Goal: Obtain resource: Download file/media

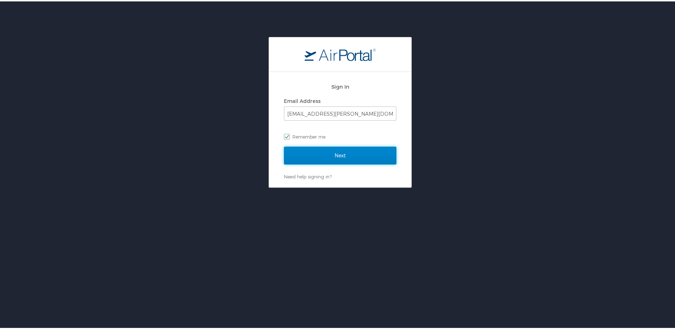
click at [334, 157] on input "Next" at bounding box center [340, 154] width 112 height 18
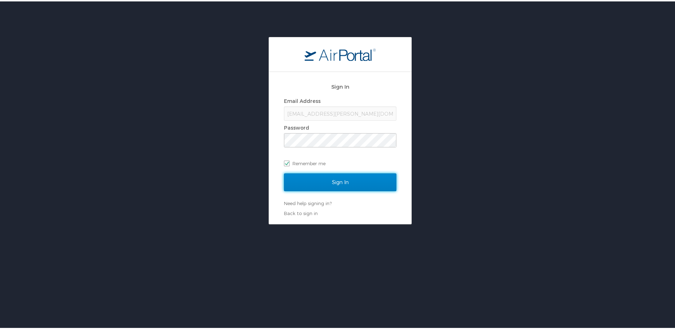
click at [335, 178] on input "Sign In" at bounding box center [340, 181] width 112 height 18
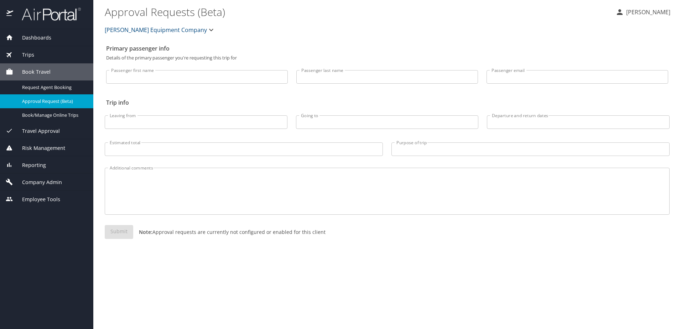
click at [56, 50] on div "Trips" at bounding box center [46, 54] width 93 height 17
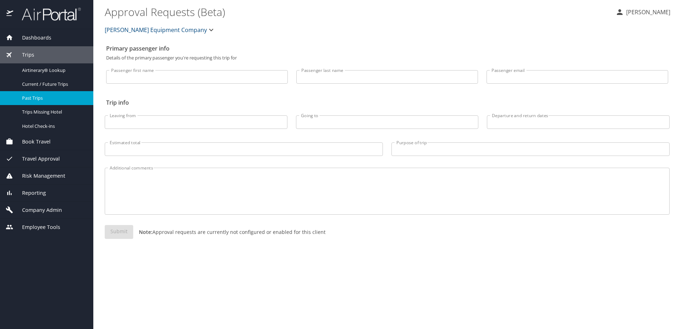
click at [38, 100] on span "Past Trips" at bounding box center [53, 98] width 63 height 7
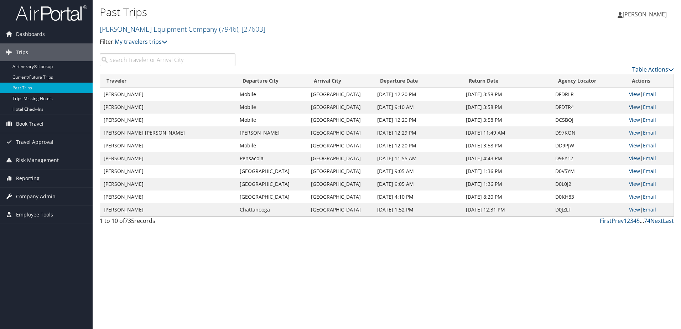
click at [632, 107] on link "View" at bounding box center [634, 107] width 11 height 7
click at [49, 77] on link "Current/Future Trips" at bounding box center [46, 77] width 93 height 11
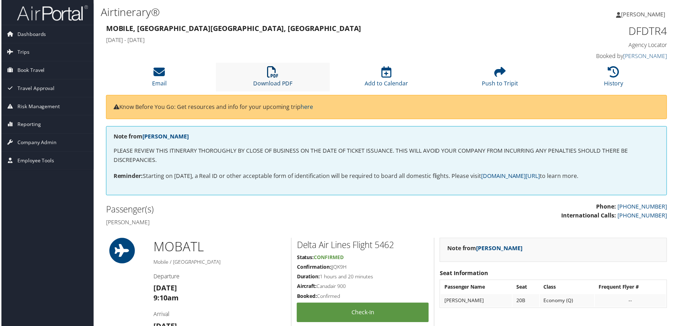
click at [269, 77] on icon at bounding box center [272, 72] width 11 height 11
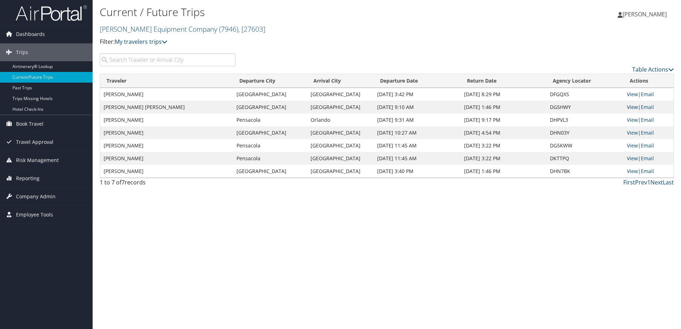
click at [634, 107] on link "View" at bounding box center [631, 107] width 11 height 7
click at [627, 96] on link "View" at bounding box center [631, 94] width 11 height 7
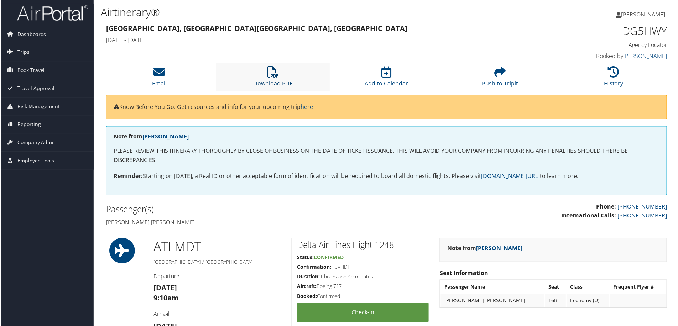
click at [263, 80] on link "Download PDF" at bounding box center [273, 78] width 40 height 17
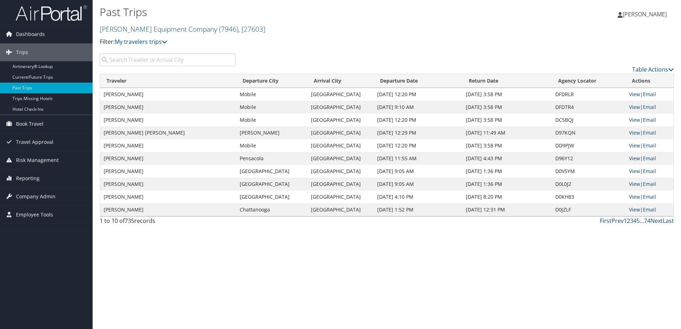
click at [635, 156] on link "View" at bounding box center [634, 158] width 11 height 7
click at [636, 95] on link "View" at bounding box center [634, 94] width 11 height 7
click at [633, 120] on link "View" at bounding box center [634, 119] width 11 height 7
click at [629, 147] on link "View" at bounding box center [634, 145] width 11 height 7
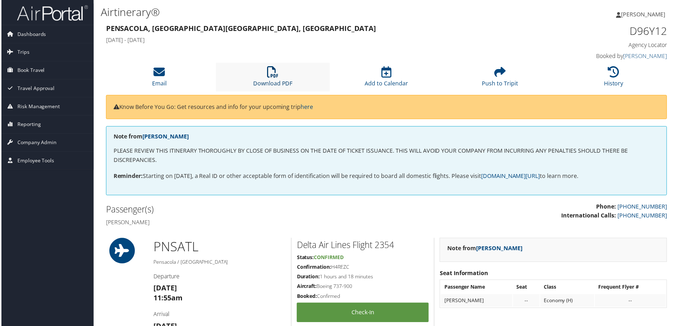
click at [273, 77] on icon at bounding box center [272, 72] width 11 height 11
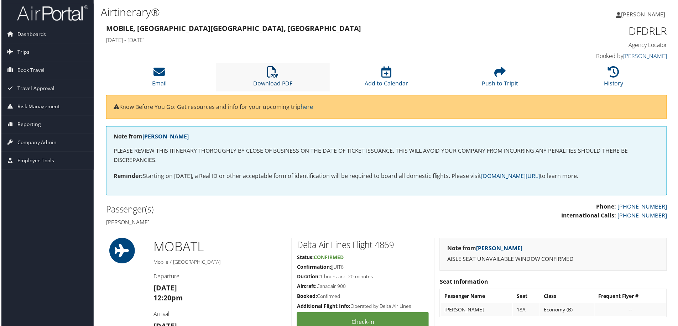
click at [270, 75] on icon at bounding box center [272, 72] width 11 height 11
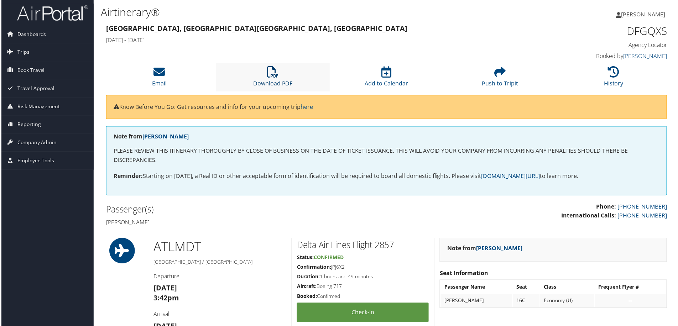
click at [277, 70] on icon at bounding box center [272, 72] width 11 height 11
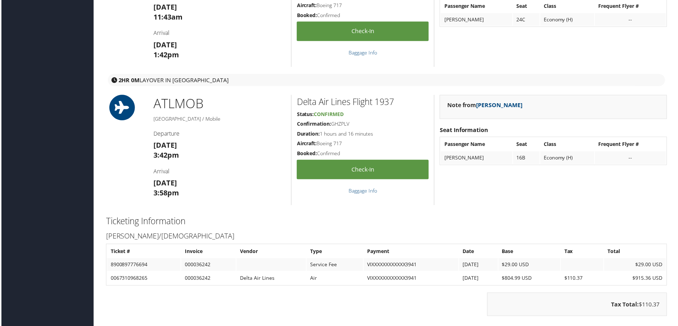
scroll to position [534, 0]
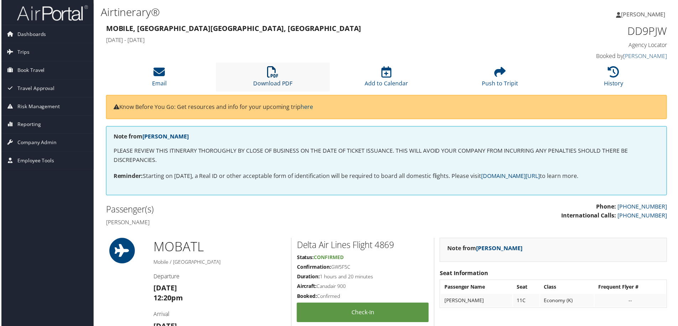
click at [257, 80] on link "Download PDF" at bounding box center [273, 78] width 40 height 17
